Goal: Task Accomplishment & Management: Use online tool/utility

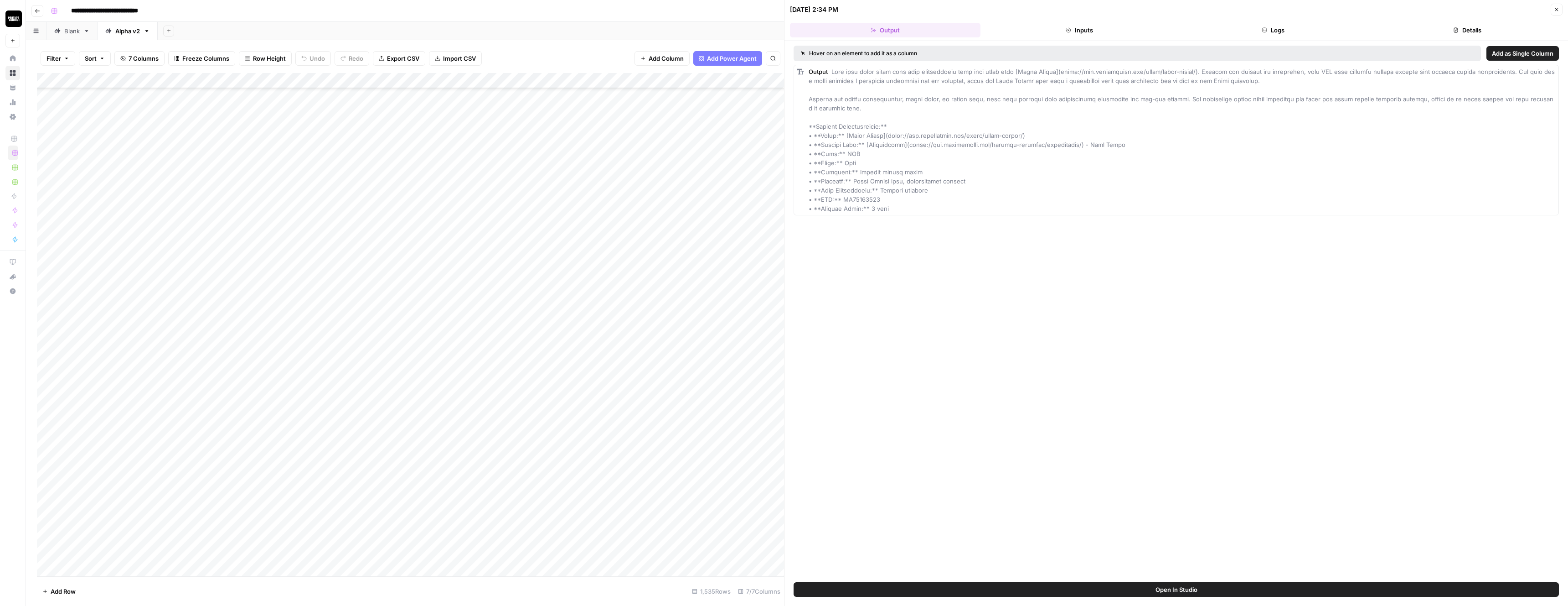
scroll to position [11042, 0]
click at [1557, 9] on icon "button" at bounding box center [1556, 9] width 5 height 5
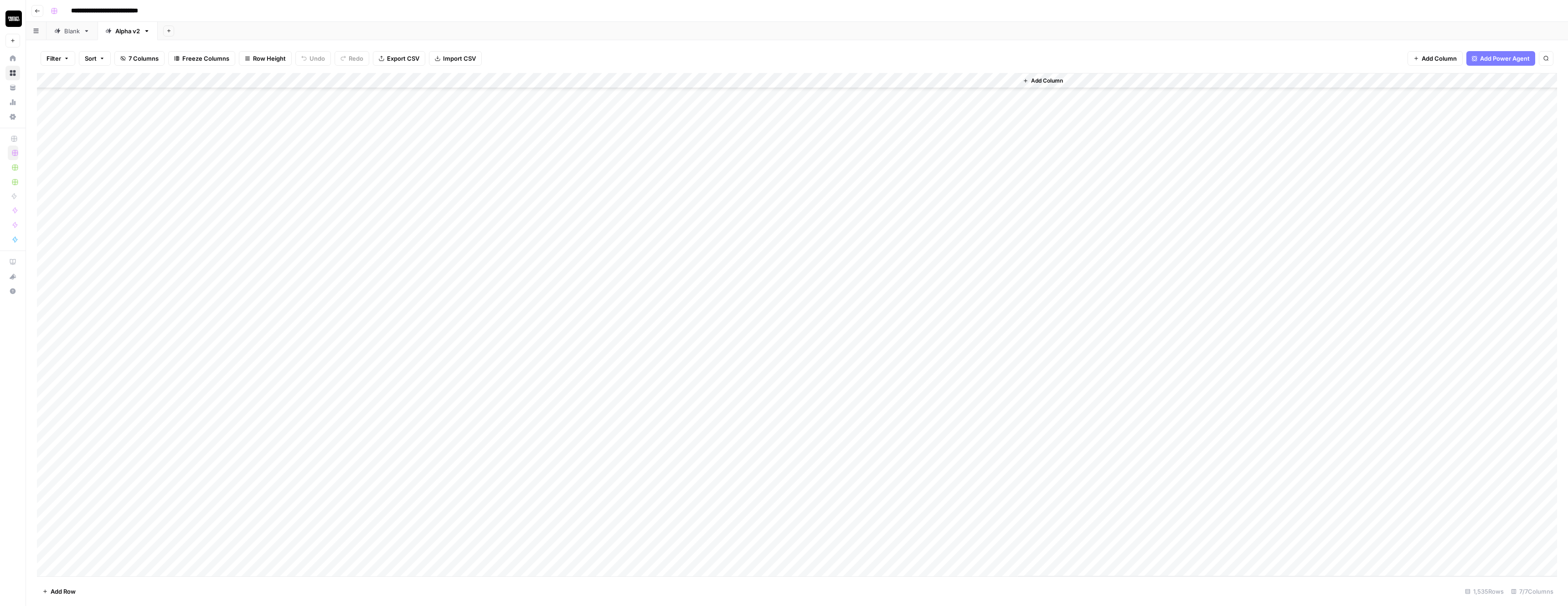
scroll to position [6891, 0]
click at [597, 79] on div "Add Column" at bounding box center [797, 324] width 1520 height 503
click at [901, 50] on div "Filter Sort 7 Columns Freeze Columns Row Height Undo Redo Export CSV Import CSV…" at bounding box center [797, 59] width 1520 height 29
click at [601, 80] on div "Add Column" at bounding box center [797, 324] width 1520 height 503
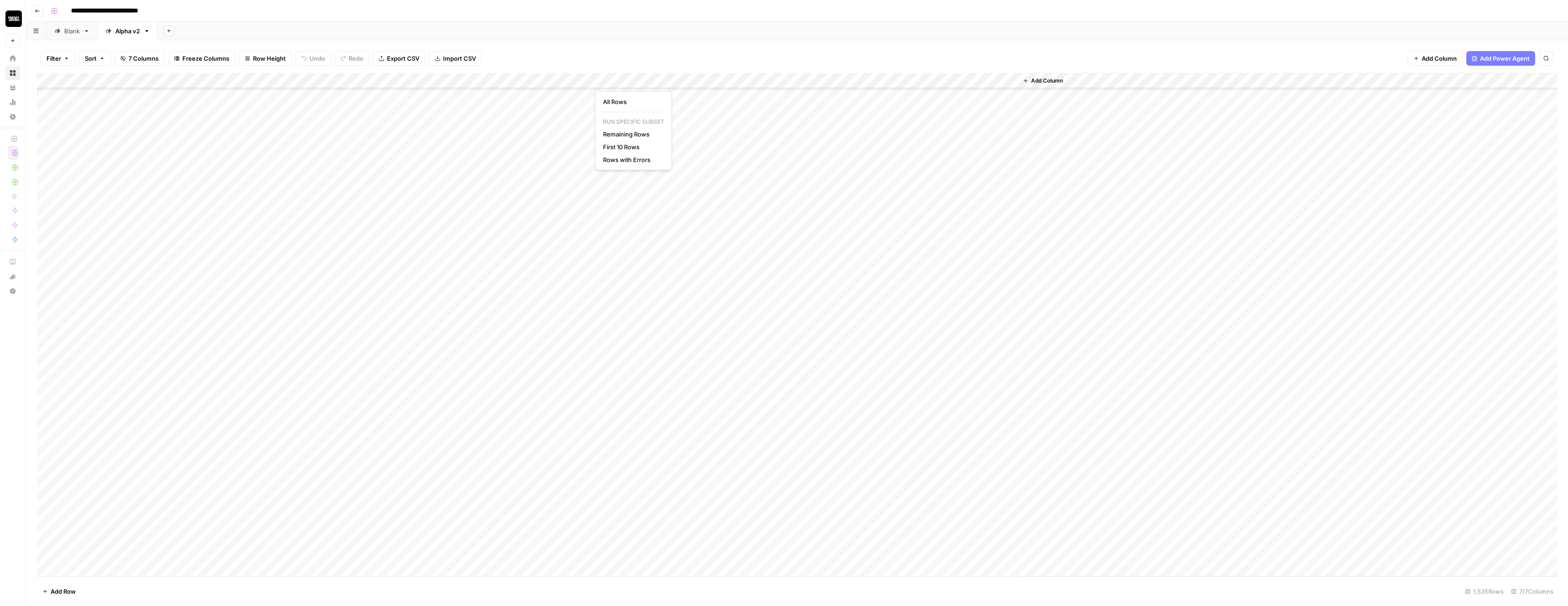
click at [589, 80] on div "Add Column" at bounding box center [797, 324] width 1520 height 503
click at [627, 148] on p "Run Specific Subset" at bounding box center [643, 146] width 68 height 12
click at [627, 148] on p "Run Specific Subset" at bounding box center [643, 146] width 68 height 12
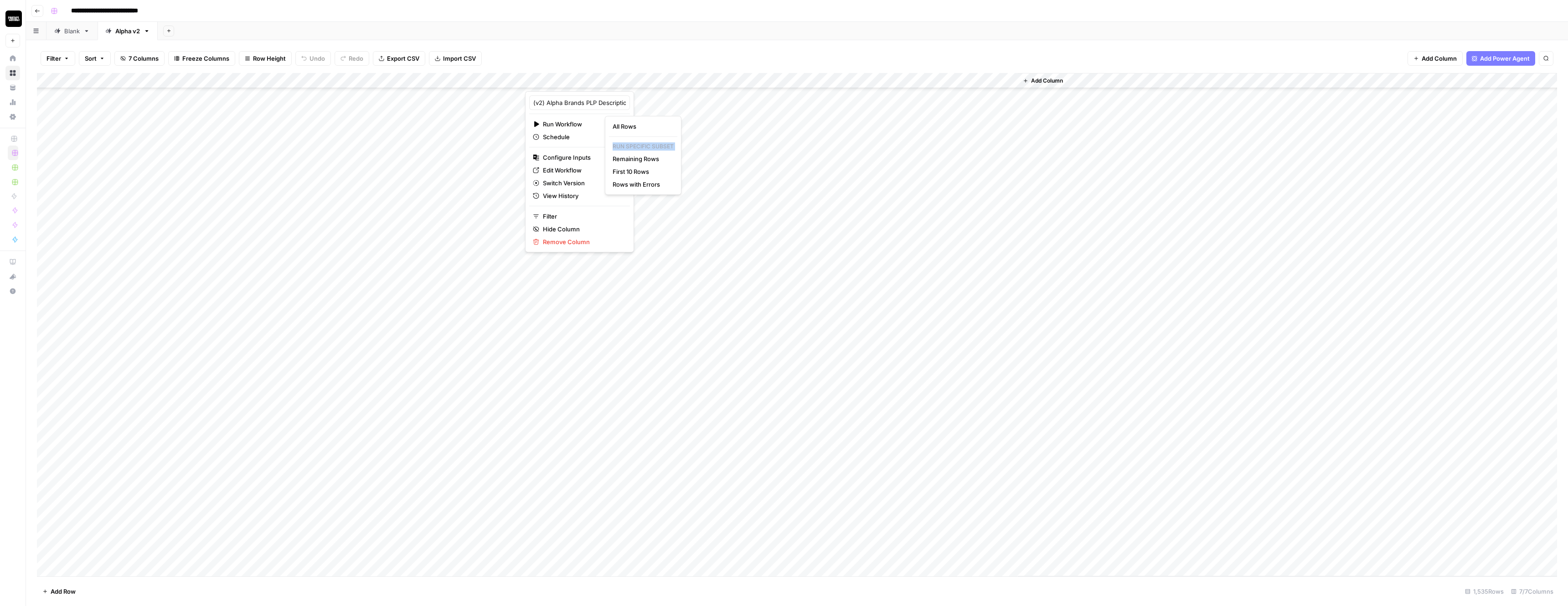
click at [627, 148] on p "Run Specific Subset" at bounding box center [643, 146] width 68 height 12
click at [621, 52] on div "Filter Sort 7 Columns Freeze Columns Row Height Undo Redo Export CSV Import CSV…" at bounding box center [797, 59] width 1520 height 29
click at [588, 79] on div "Add Column" at bounding box center [797, 324] width 1520 height 503
click at [599, 80] on div at bounding box center [566, 82] width 83 height 19
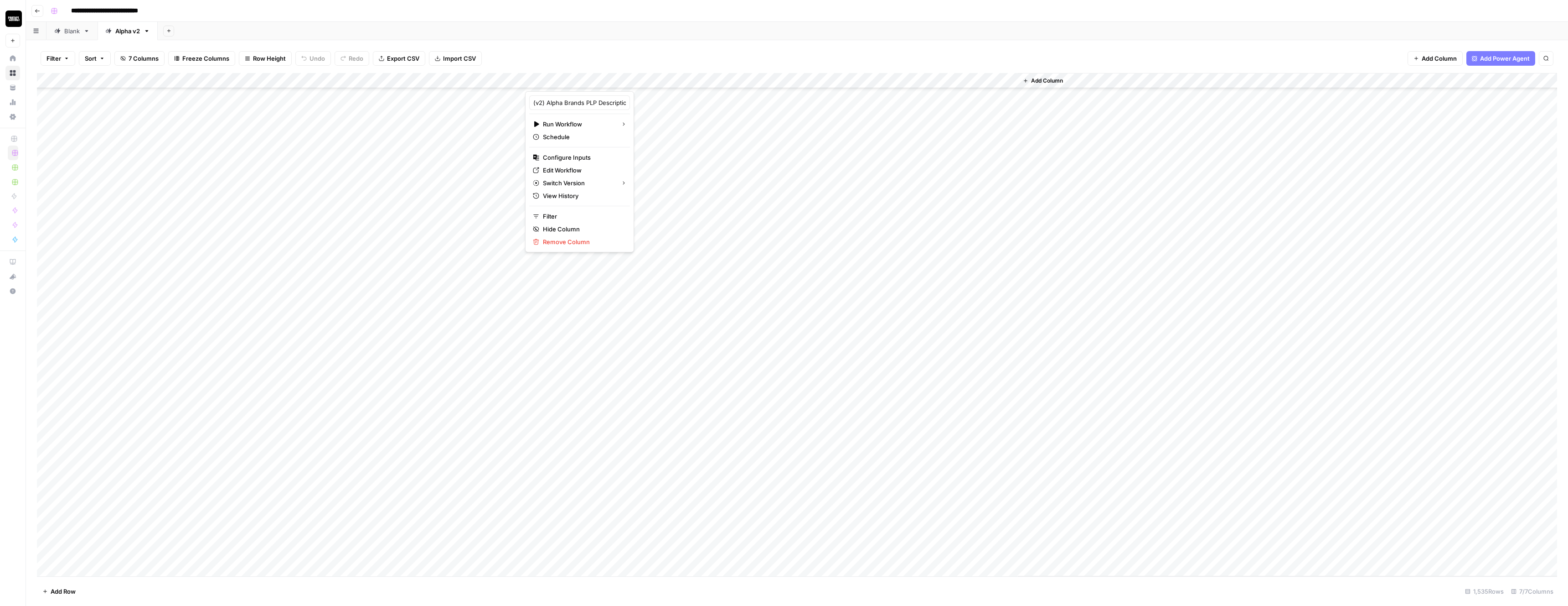
click at [600, 80] on div at bounding box center [566, 82] width 83 height 19
click at [653, 48] on div "Filter Sort 7 Columns Freeze Columns Row Height Undo Redo Export CSV Import CSV…" at bounding box center [797, 59] width 1520 height 29
click at [600, 76] on div "Add Column" at bounding box center [797, 324] width 1520 height 503
click at [629, 160] on span "Remaining Rows" at bounding box center [641, 159] width 57 height 9
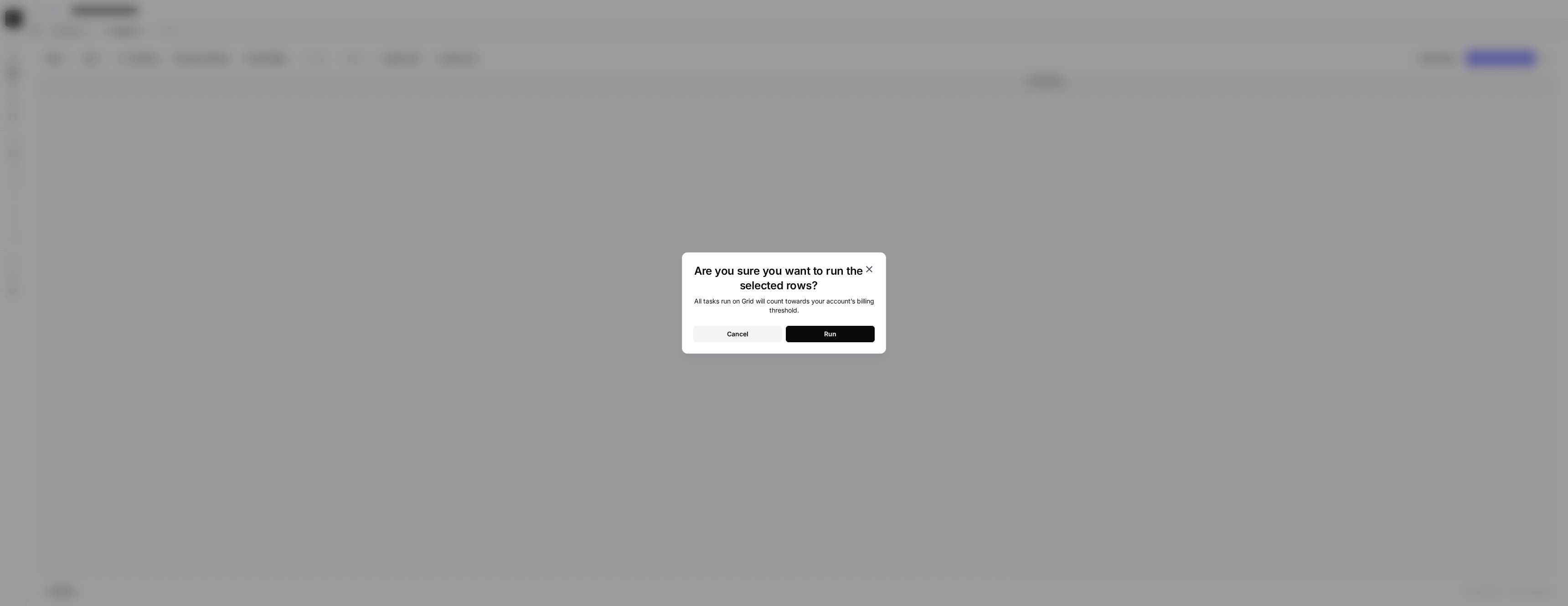
click at [803, 330] on button "Run" at bounding box center [830, 334] width 89 height 16
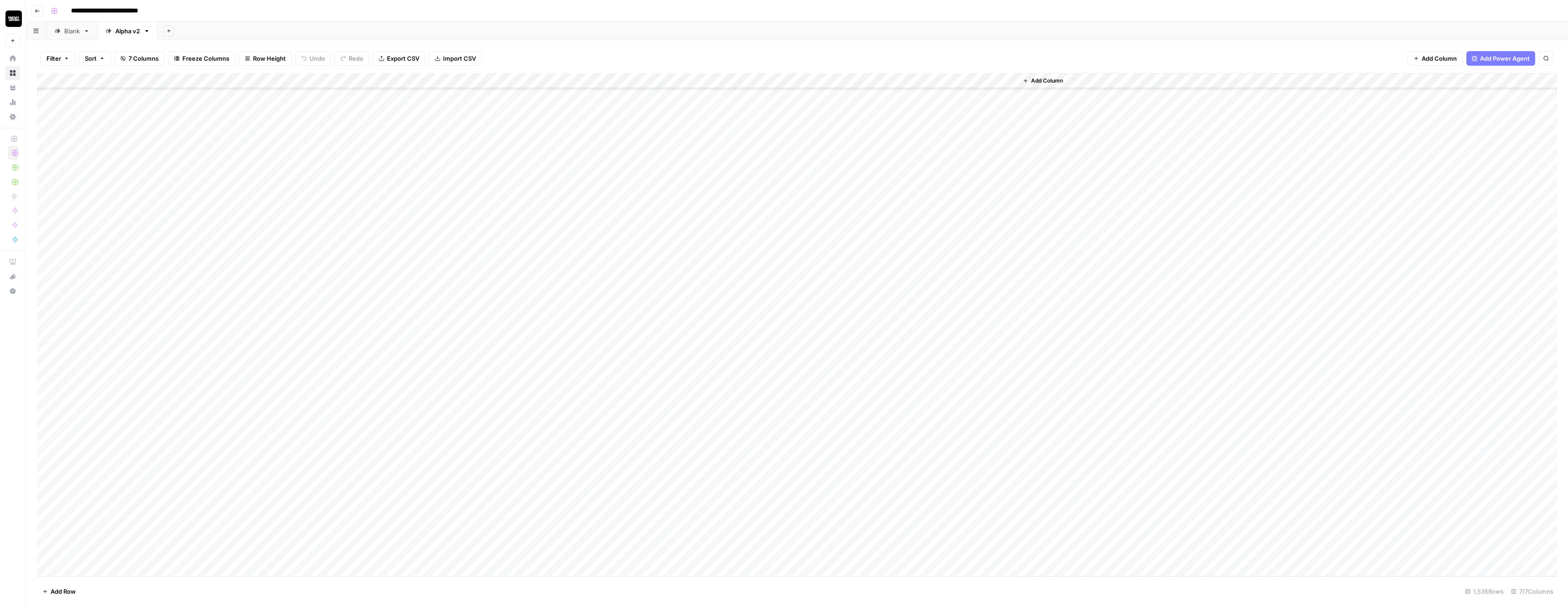
scroll to position [13126, 0]
click at [599, 305] on div "Add Column" at bounding box center [797, 324] width 1520 height 503
click at [598, 336] on div "Add Column" at bounding box center [797, 324] width 1520 height 503
click at [599, 382] on div "Add Column" at bounding box center [797, 324] width 1520 height 503
click at [588, 80] on div "Add Column" at bounding box center [797, 324] width 1520 height 503
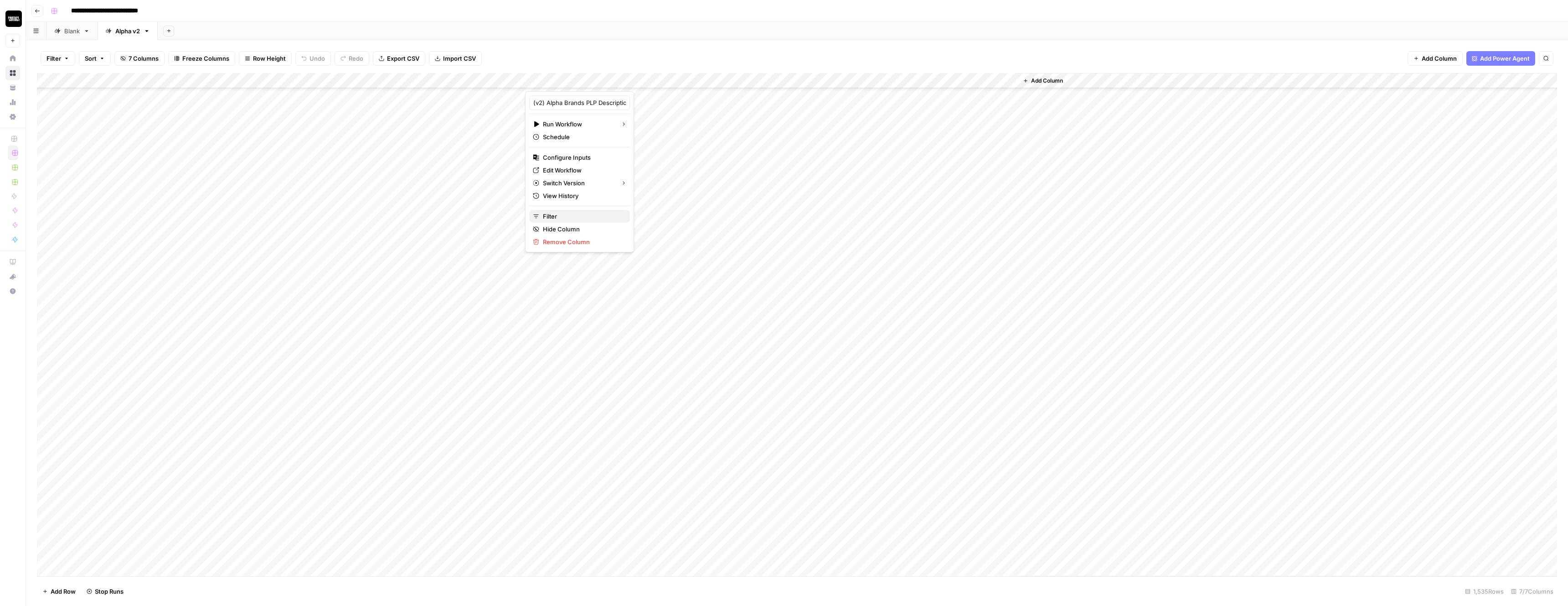
click at [573, 219] on span "Filter" at bounding box center [582, 216] width 80 height 9
type input "(v2) Alpha Brands PLP Descriptions"
click at [333, 106] on input "text" at bounding box center [388, 106] width 111 height 9
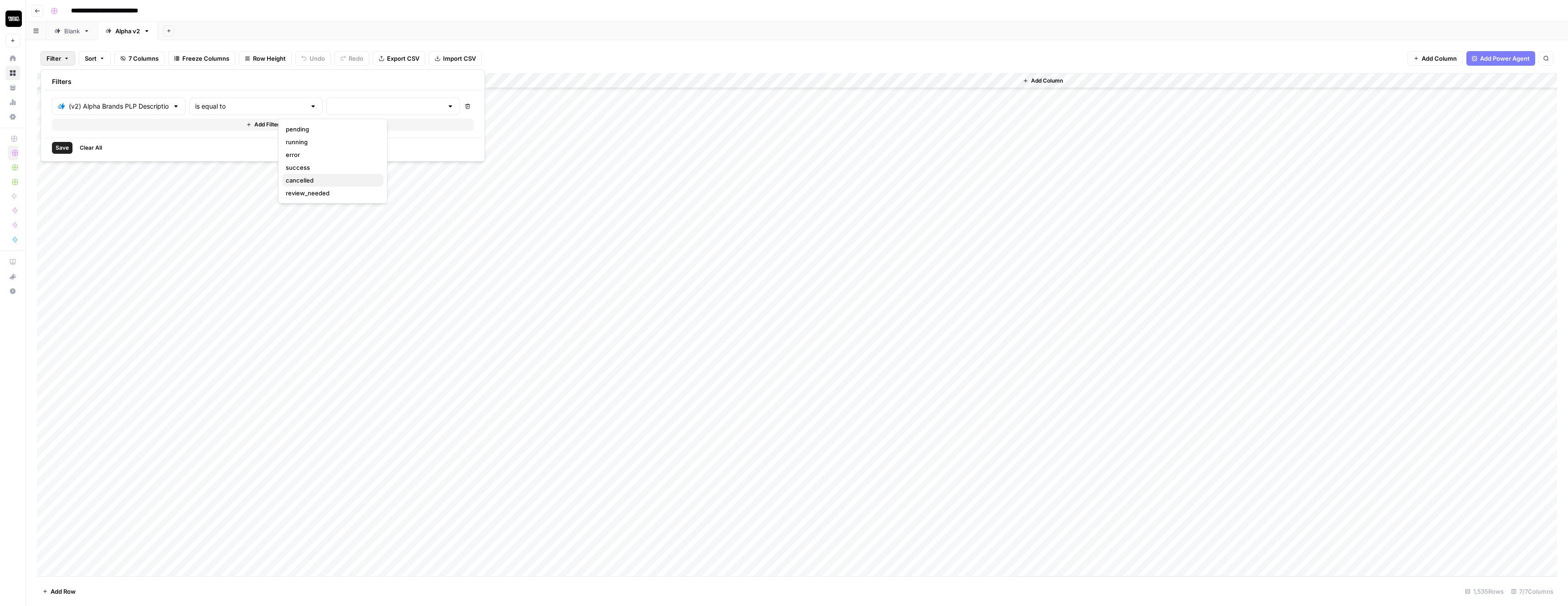
click at [297, 179] on span "cancelled" at bounding box center [331, 180] width 91 height 9
click at [63, 148] on span "Save" at bounding box center [62, 148] width 13 height 9
click at [596, 78] on div "Add Column" at bounding box center [797, 324] width 1520 height 503
click at [618, 100] on span "All Rows" at bounding box center [628, 102] width 57 height 9
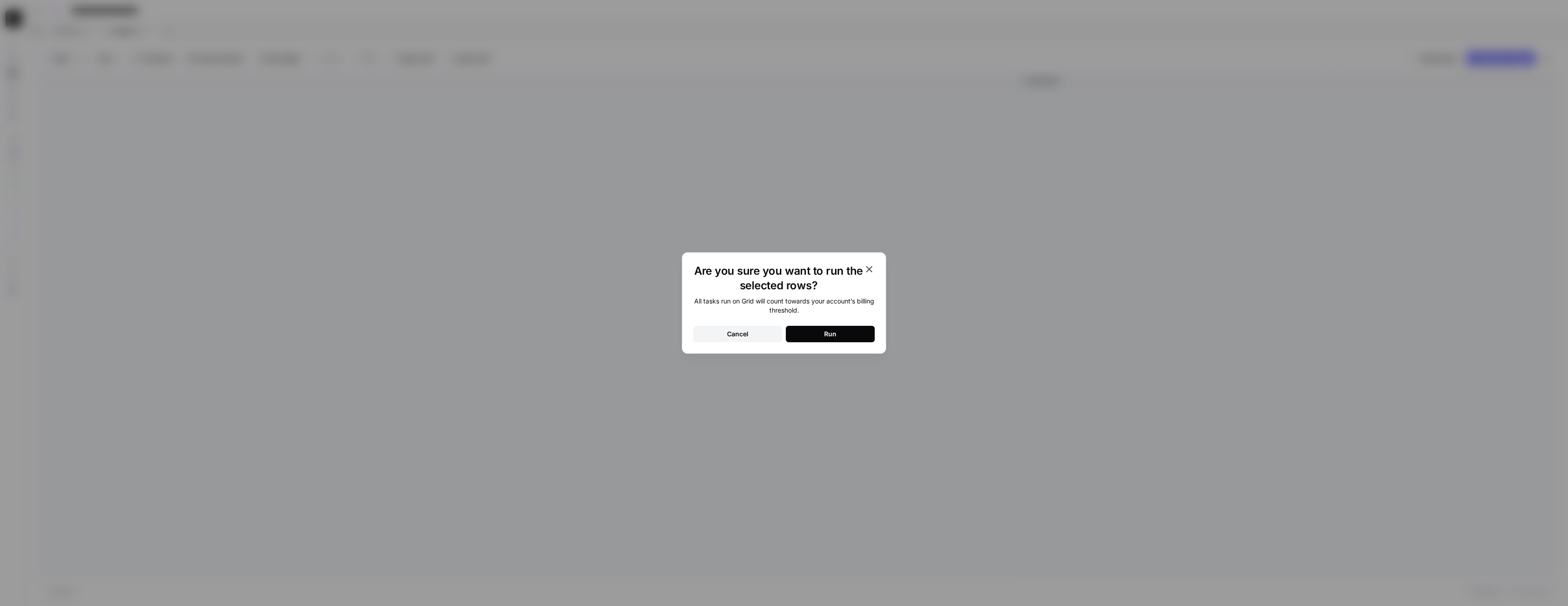
click at [794, 329] on button "Run" at bounding box center [830, 334] width 89 height 16
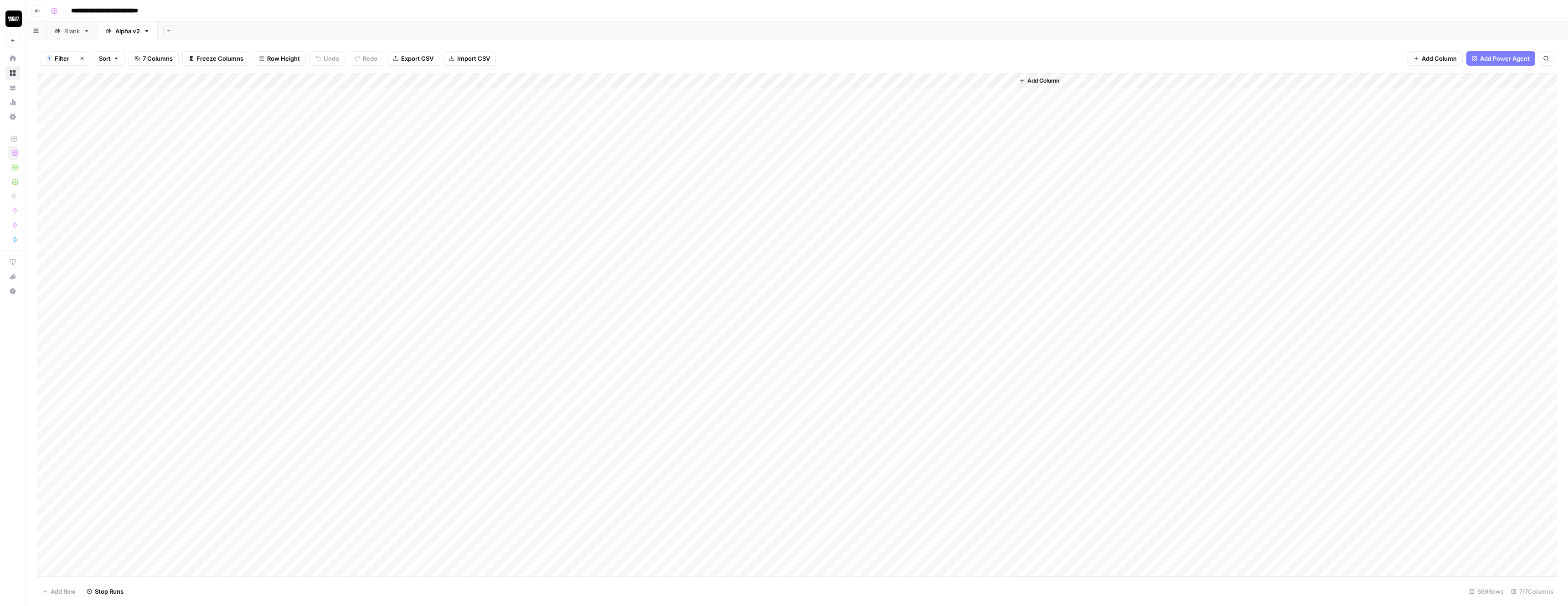
click at [584, 81] on div "Add Column" at bounding box center [797, 324] width 1520 height 503
click at [563, 216] on span "Filter" at bounding box center [579, 216] width 80 height 9
click at [612, 53] on div "1 Filter Clear filters Sort 7 Columns Freeze Columns Row Height Undo Redo Expor…" at bounding box center [797, 59] width 1520 height 29
click at [635, 317] on div "Add Column" at bounding box center [797, 324] width 1520 height 503
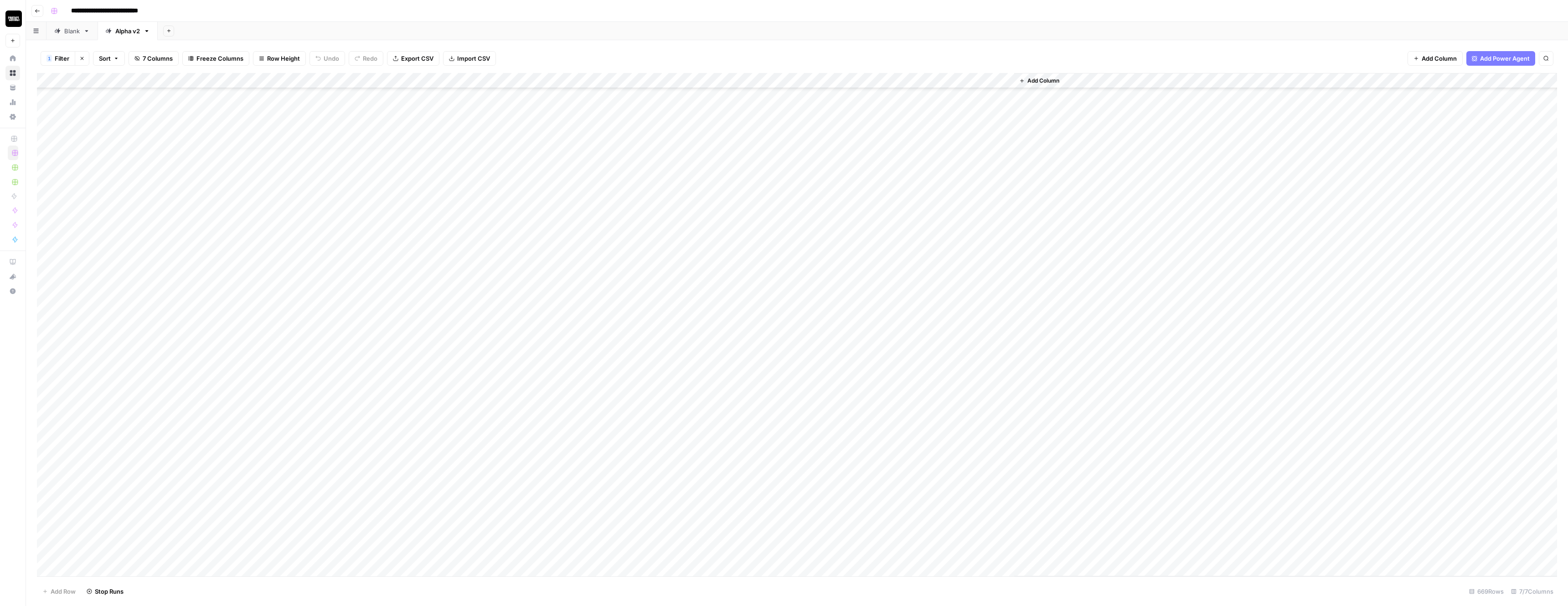
click at [635, 317] on div "Add Column" at bounding box center [797, 324] width 1520 height 503
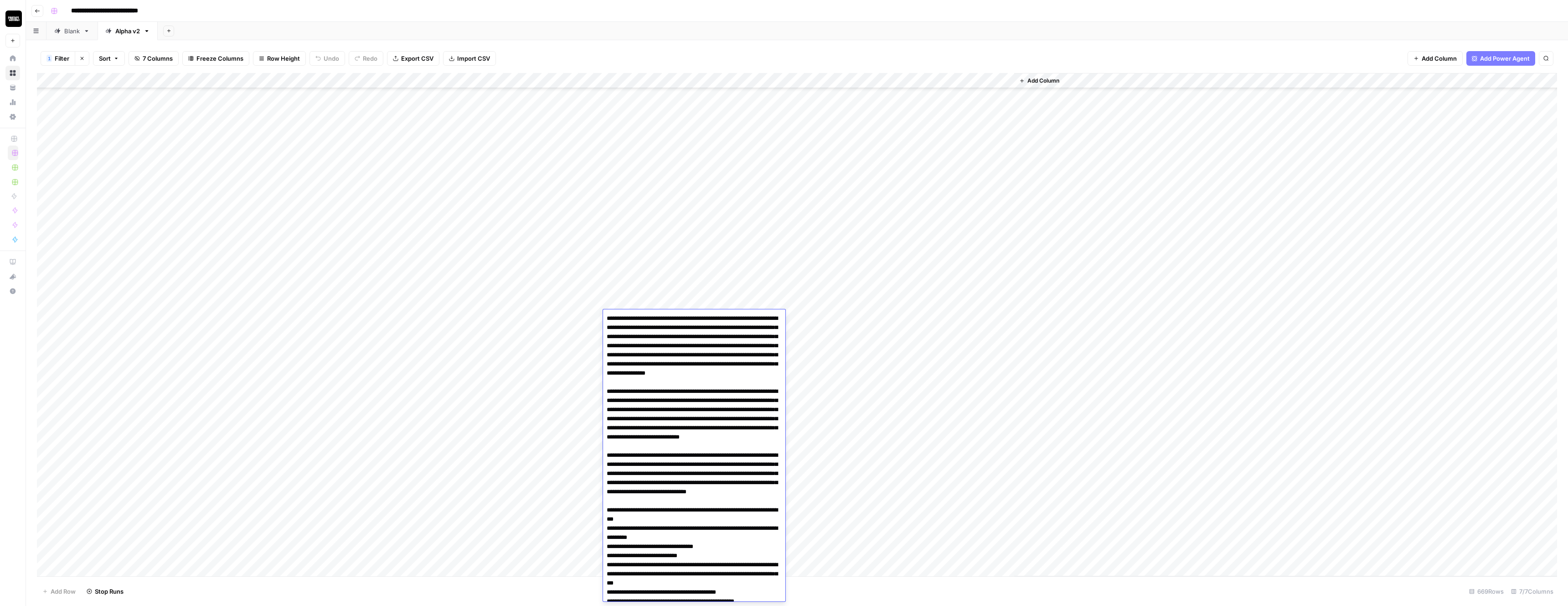
scroll to position [116, 0]
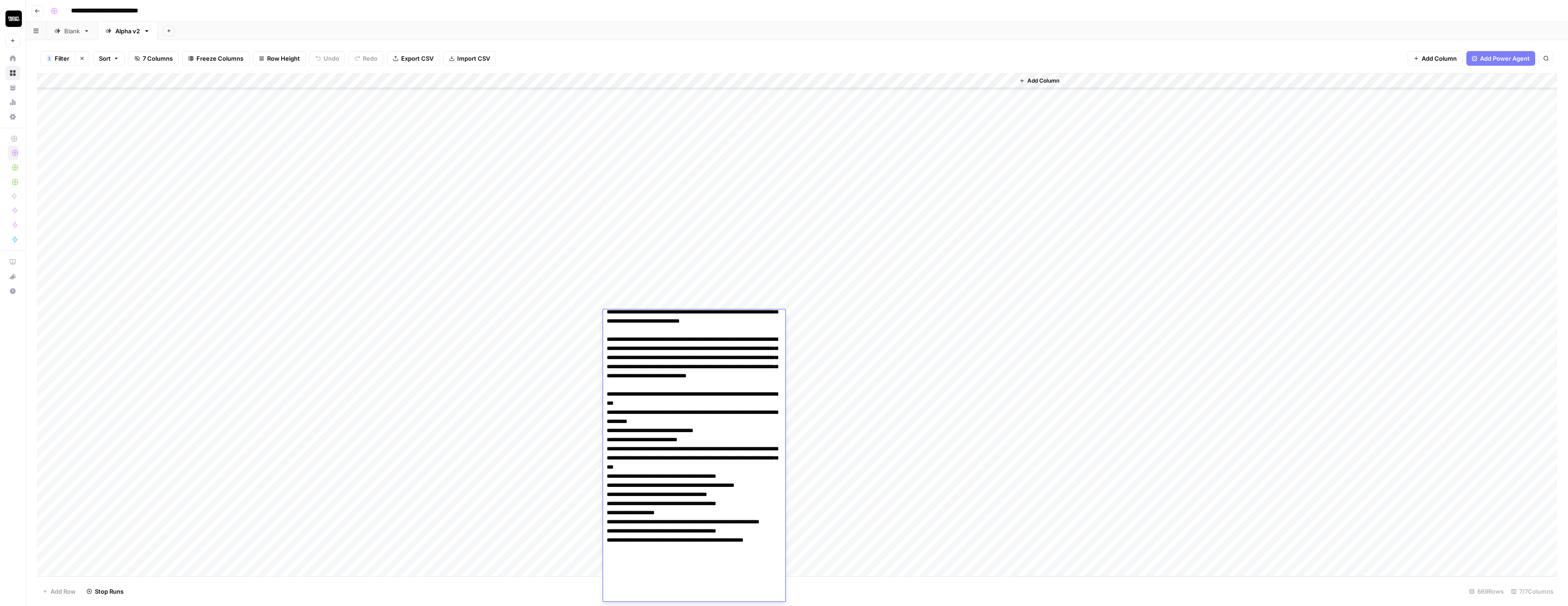
click at [660, 378] on textarea at bounding box center [695, 398] width 183 height 405
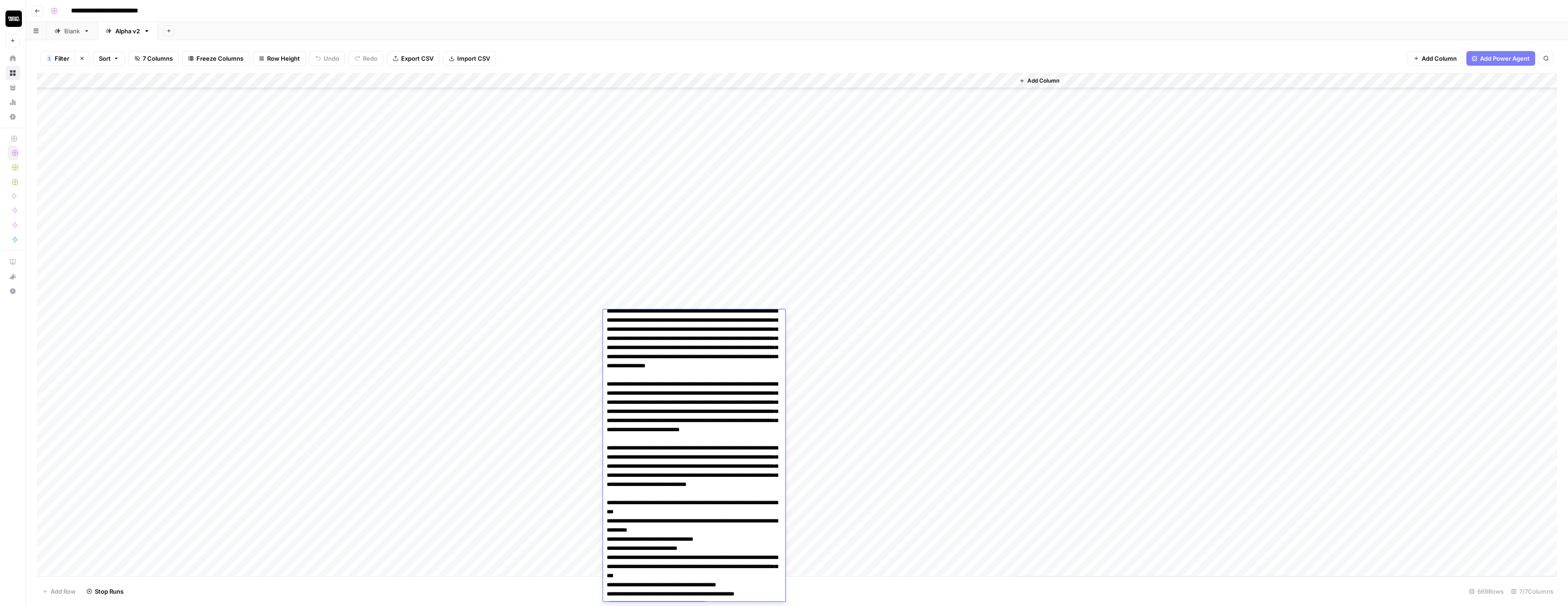
scroll to position [0, 0]
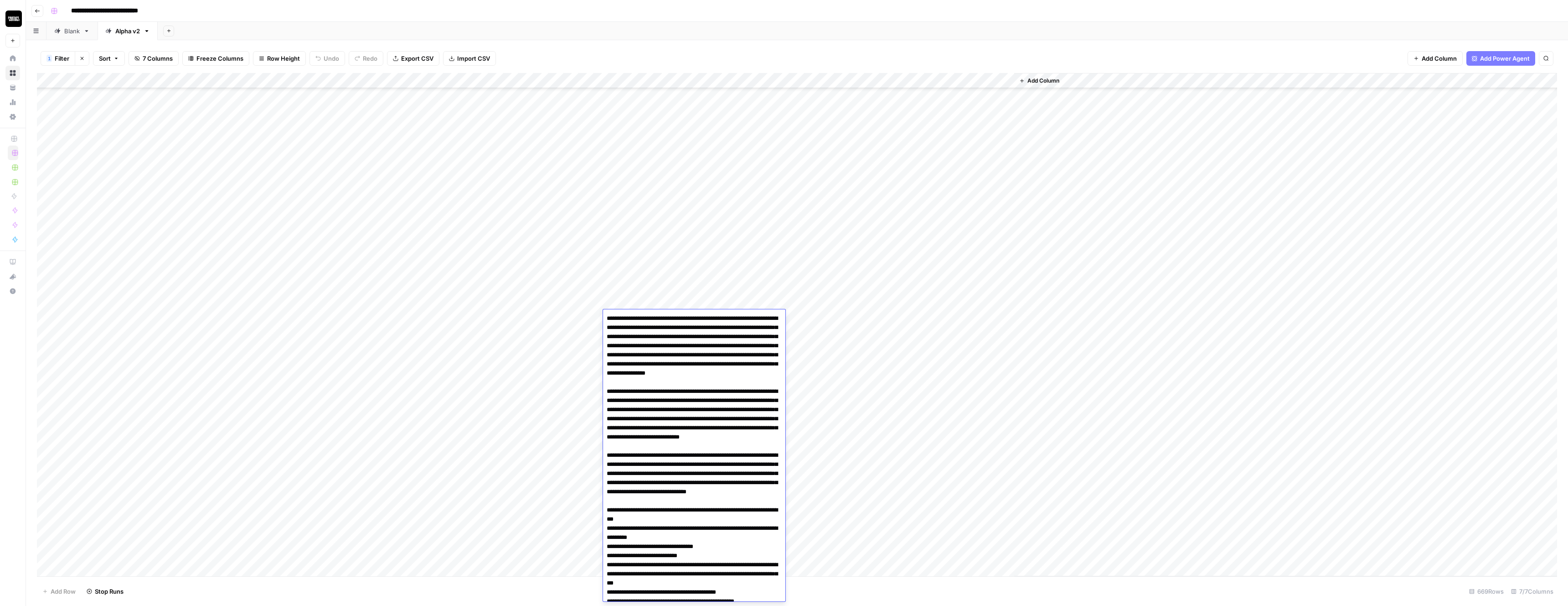
click at [644, 210] on div "Add Column" at bounding box center [797, 324] width 1520 height 503
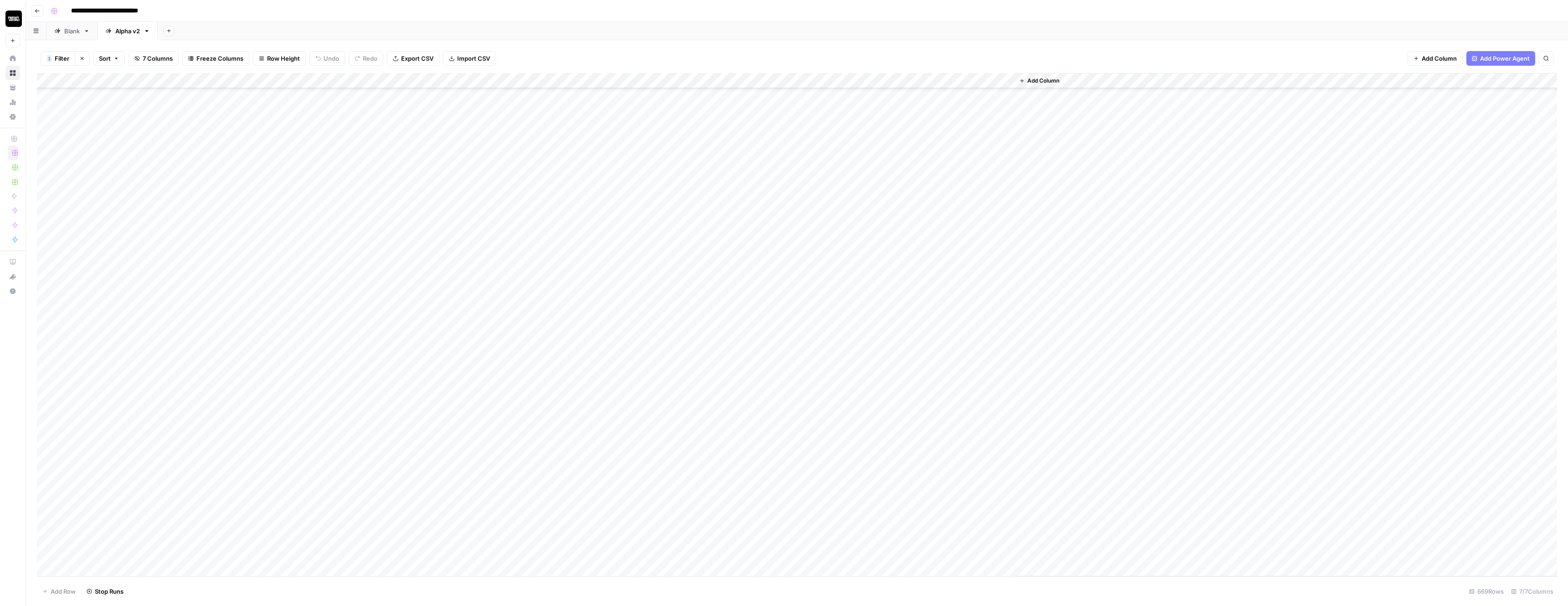
click at [644, 210] on div "Add Column" at bounding box center [797, 324] width 1520 height 503
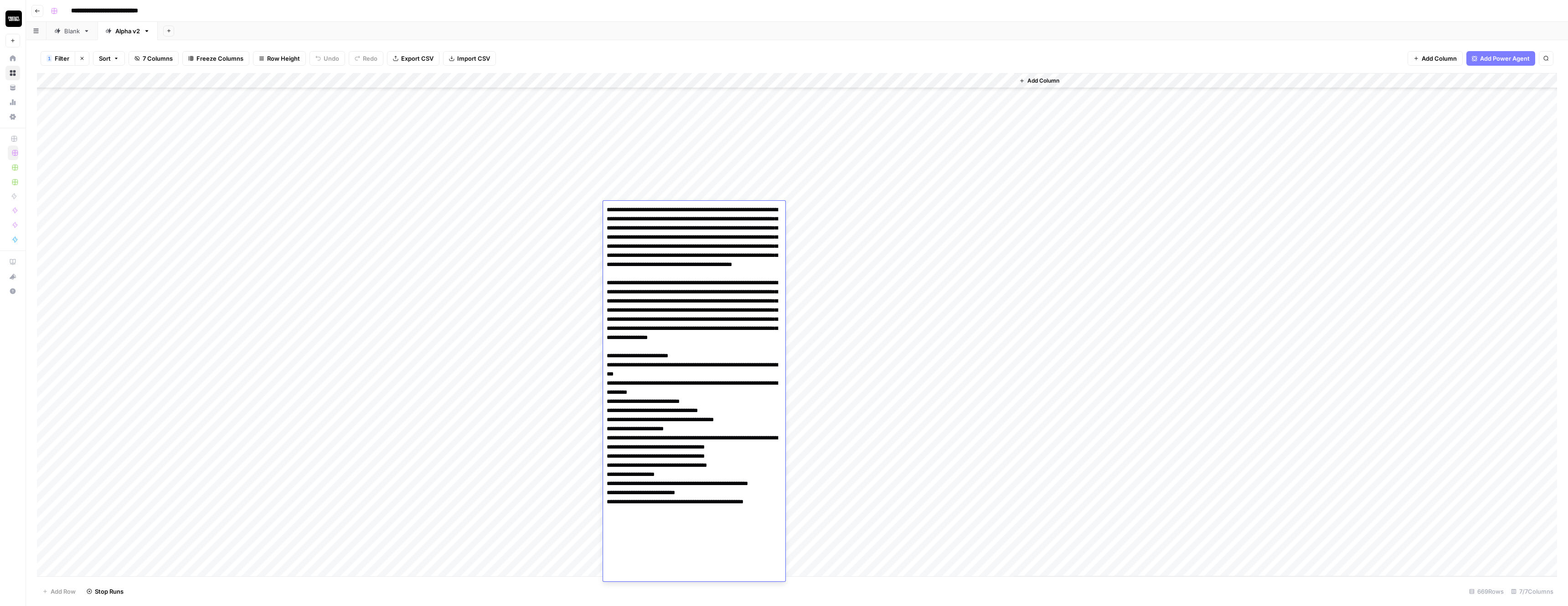
click at [1053, 313] on div "Add Column" at bounding box center [1286, 324] width 543 height 503
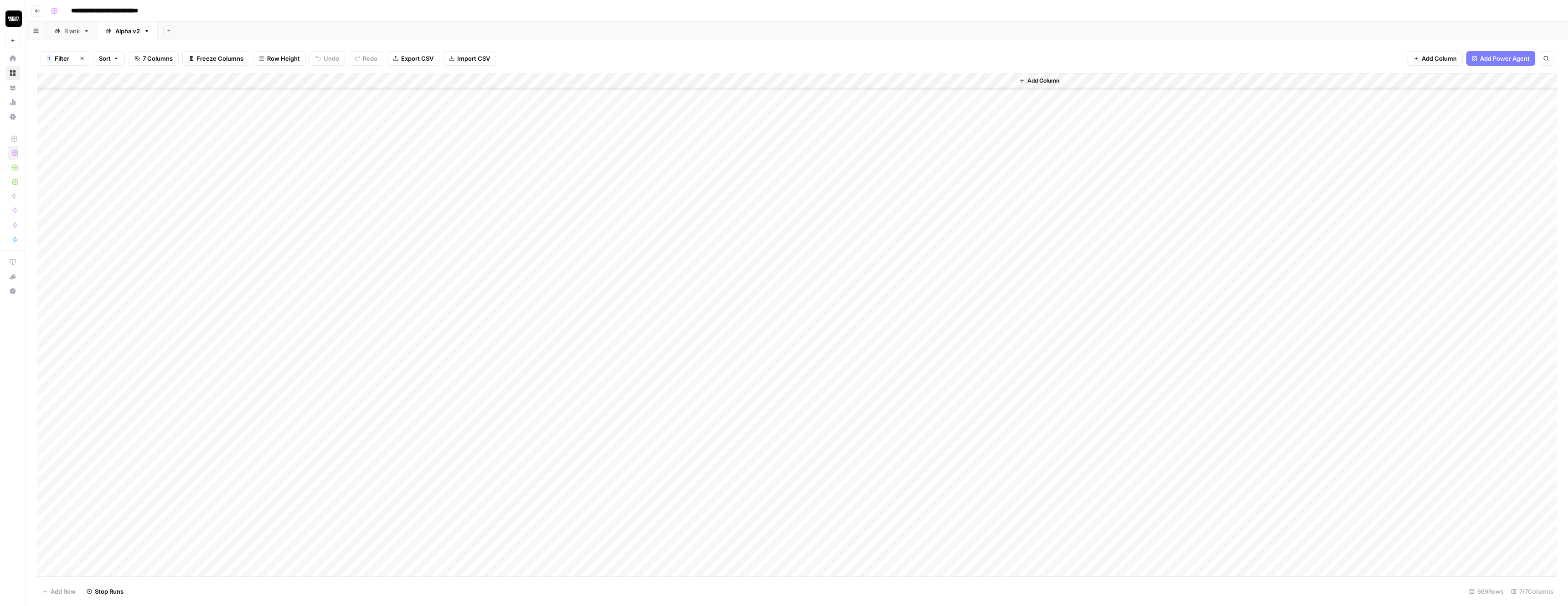
scroll to position [3203, 0]
